Goal: Information Seeking & Learning: Check status

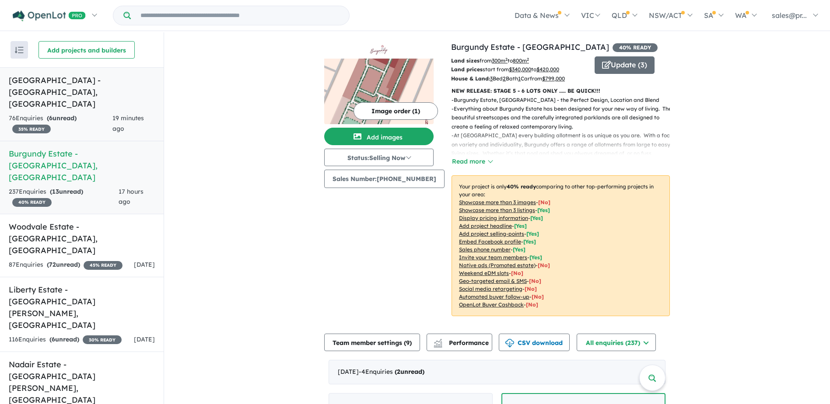
click at [72, 80] on h5 "[GEOGRAPHIC_DATA] - [GEOGRAPHIC_DATA] , [GEOGRAPHIC_DATA]" at bounding box center [82, 91] width 146 height 35
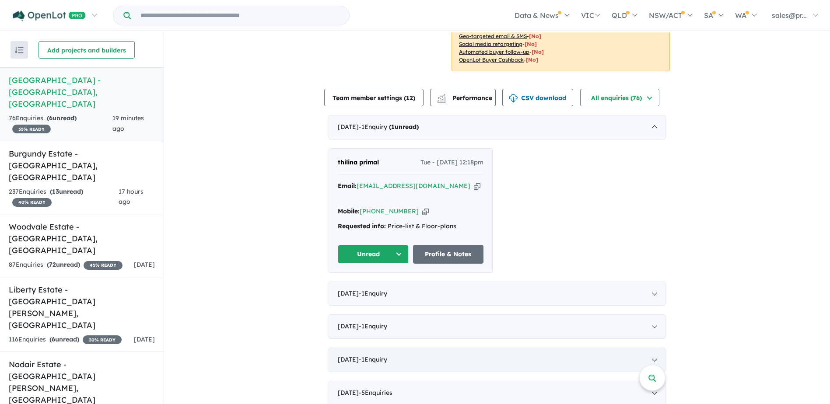
scroll to position [263, 0]
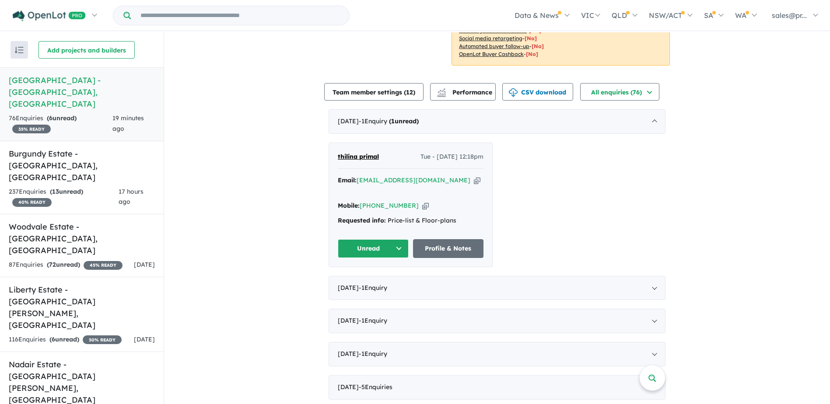
click at [394, 239] on button "Unread" at bounding box center [373, 248] width 71 height 19
click at [373, 280] on button "Assigned" at bounding box center [376, 290] width 76 height 20
click at [31, 148] on h5 "Burgundy Estate - [GEOGRAPHIC_DATA] , [GEOGRAPHIC_DATA]" at bounding box center [82, 165] width 146 height 35
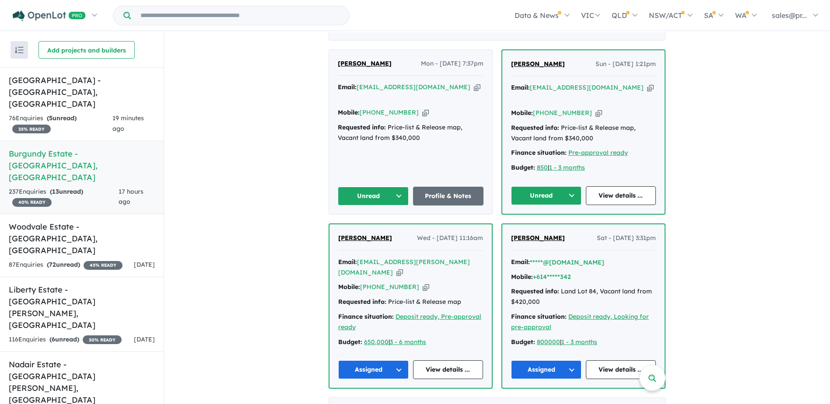
scroll to position [454, 0]
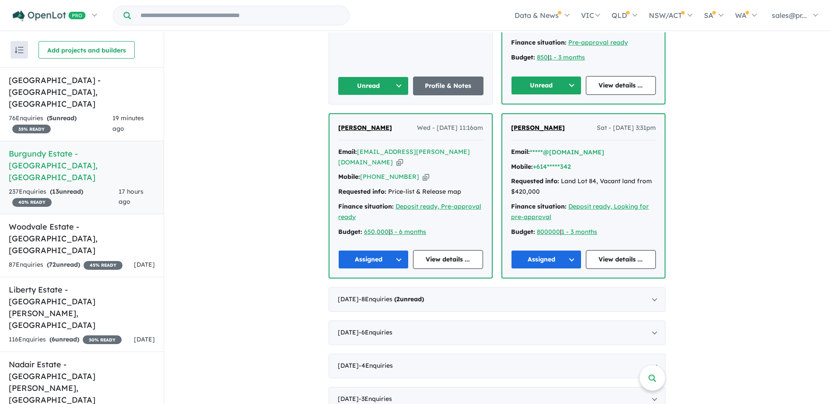
click at [570, 87] on button "Unread" at bounding box center [546, 85] width 70 height 19
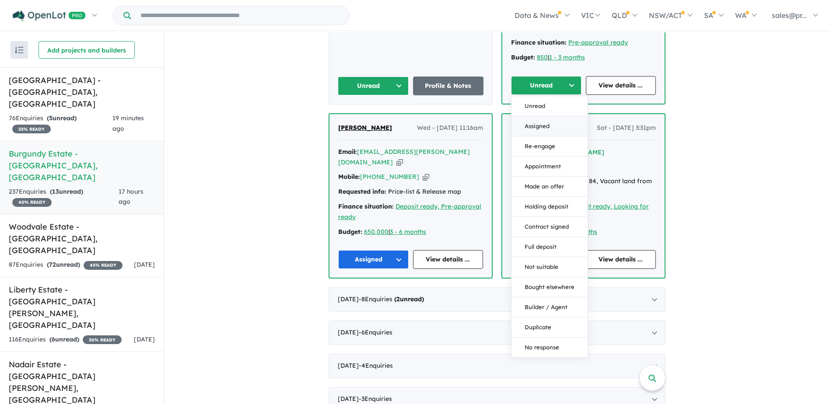
click at [549, 126] on button "Assigned" at bounding box center [550, 126] width 76 height 20
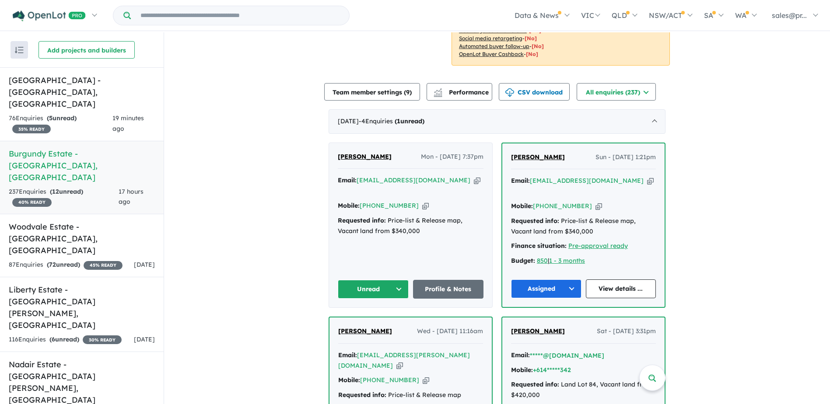
scroll to position [279, 0]
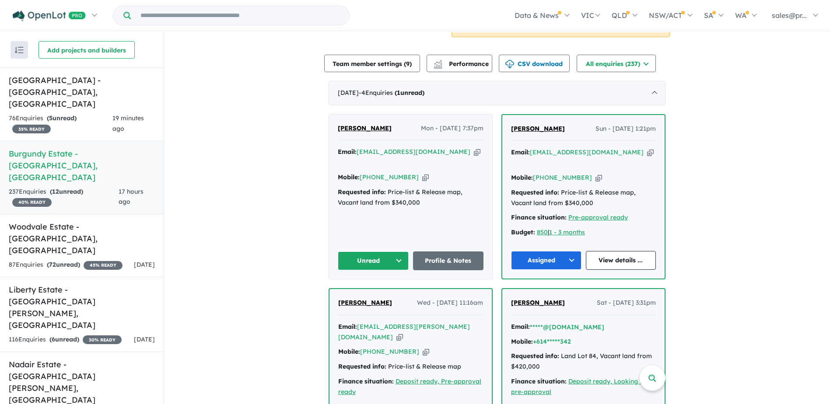
click at [397, 262] on button "Unread" at bounding box center [373, 261] width 71 height 19
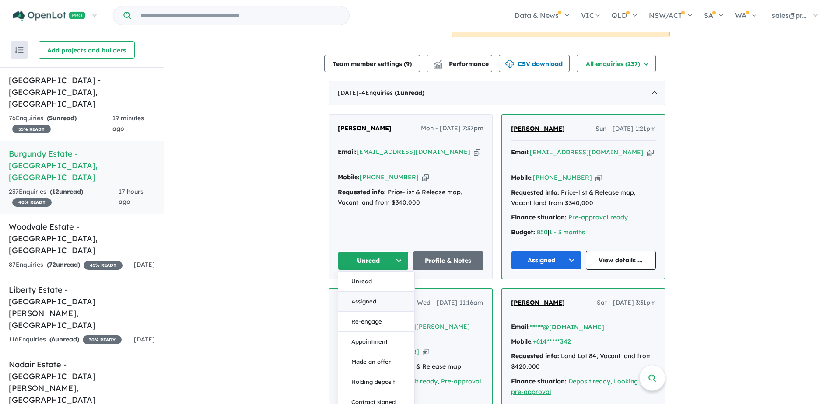
click at [366, 299] on button "Assigned" at bounding box center [376, 302] width 76 height 20
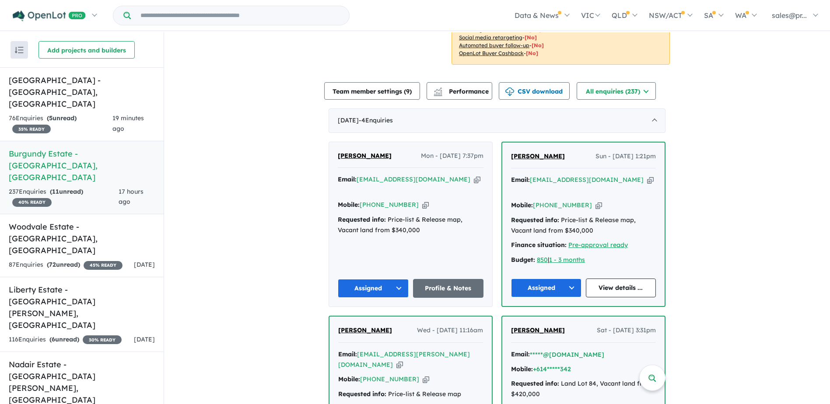
scroll to position [263, 0]
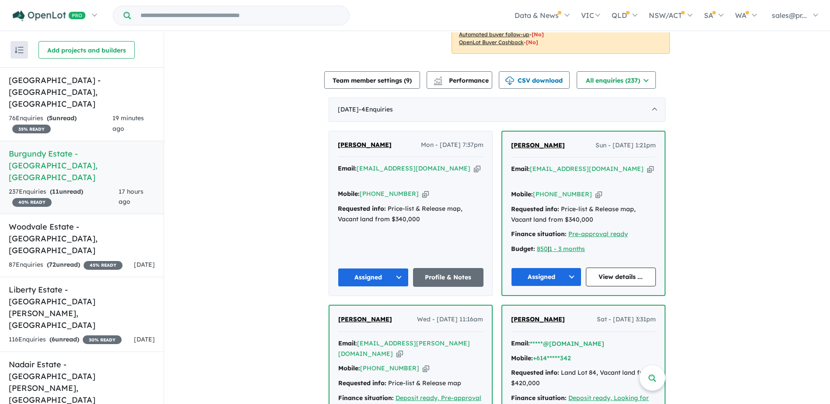
click at [68, 95] on h5 "[GEOGRAPHIC_DATA] - [GEOGRAPHIC_DATA] , [GEOGRAPHIC_DATA]" at bounding box center [82, 91] width 146 height 35
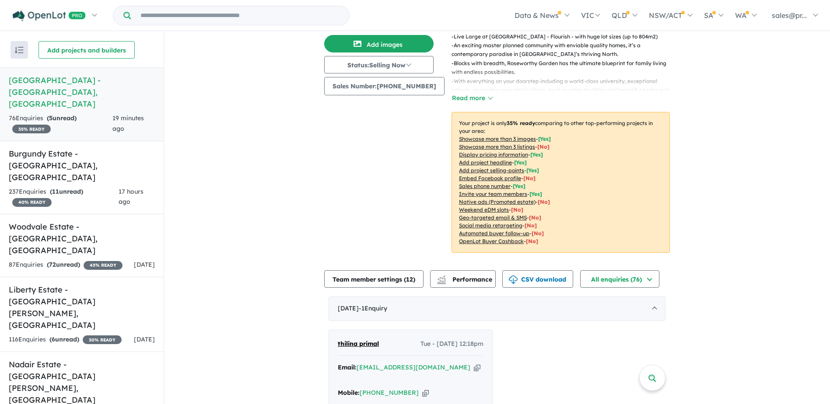
scroll to position [175, 0]
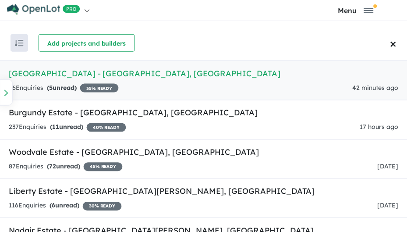
scroll to position [263, 0]
